Goal: Information Seeking & Learning: Learn about a topic

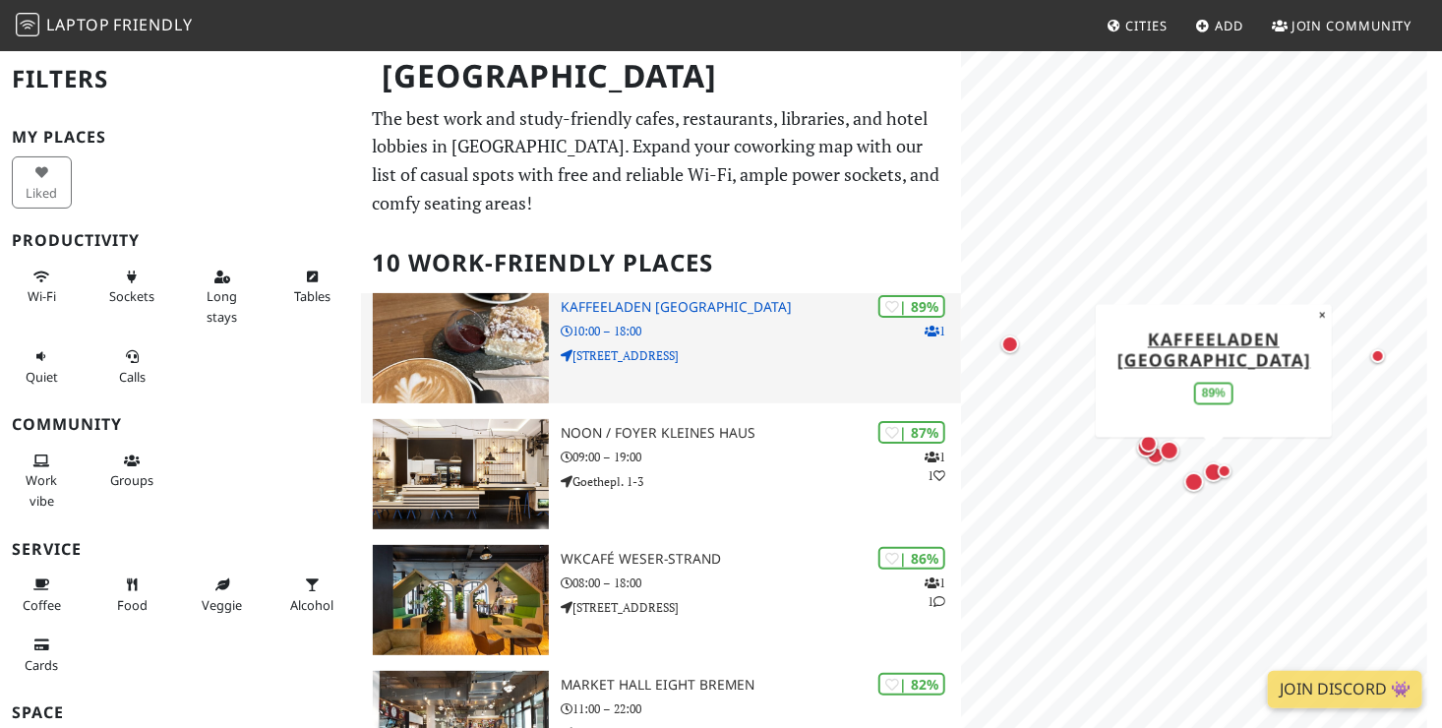
click at [603, 307] on h3 "Kaffeeladen [GEOGRAPHIC_DATA]" at bounding box center [761, 307] width 400 height 17
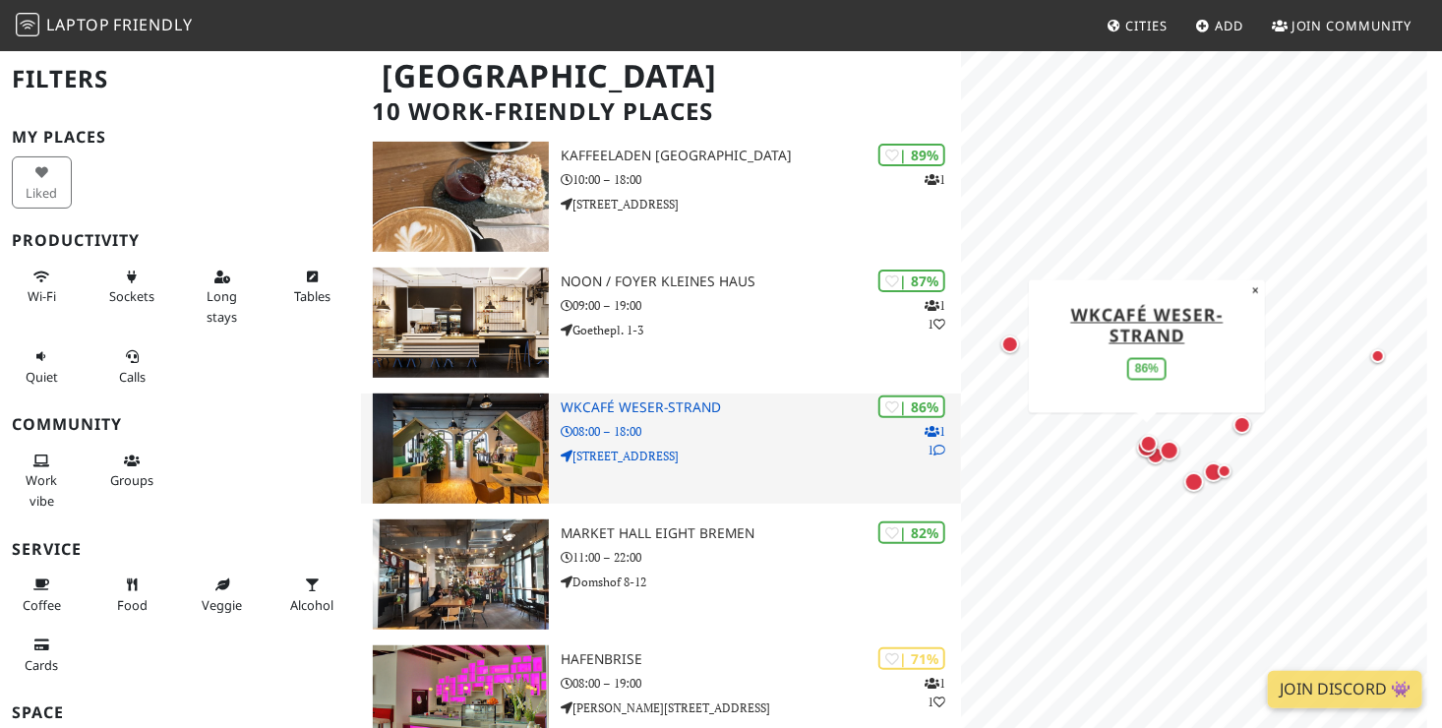
scroll to position [153, 0]
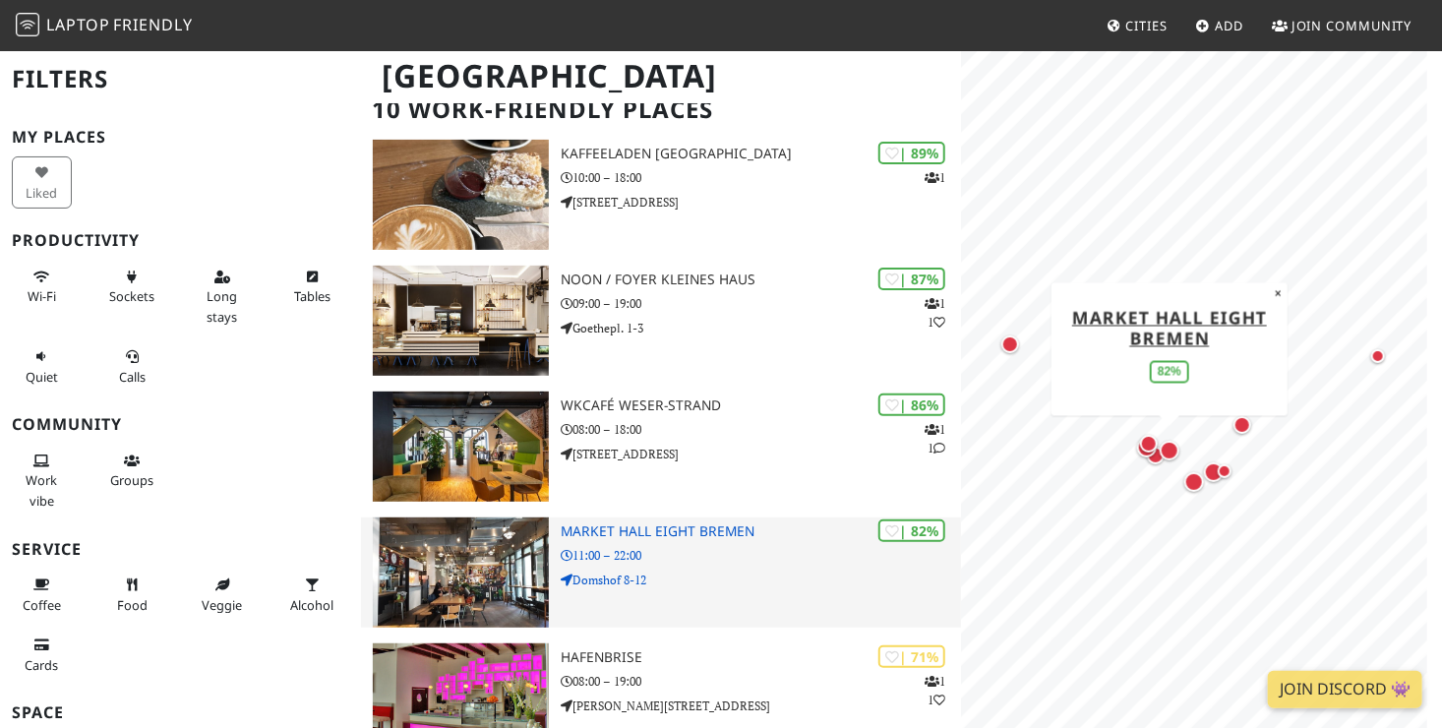
click at [598, 547] on p "11:00 – 22:00" at bounding box center [761, 555] width 400 height 19
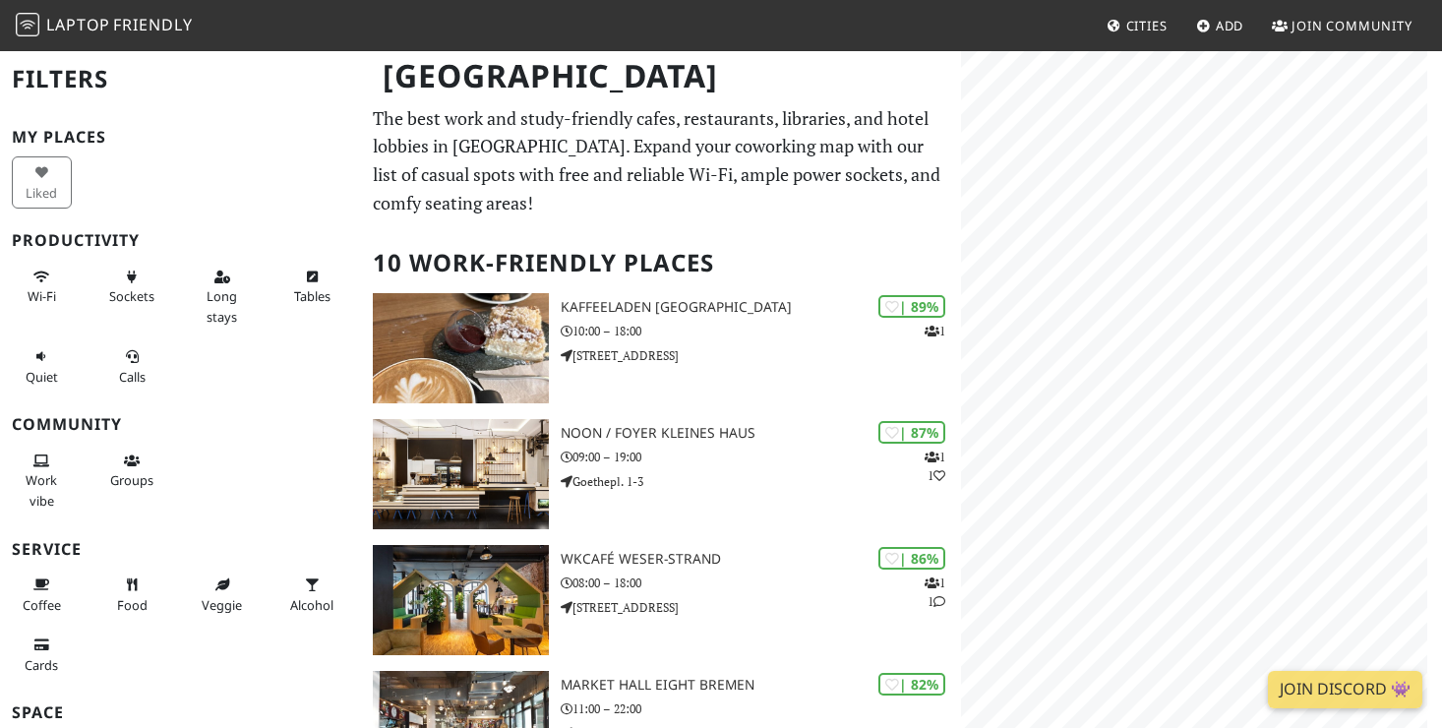
scroll to position [153, 0]
